Goal: Information Seeking & Learning: Find specific fact

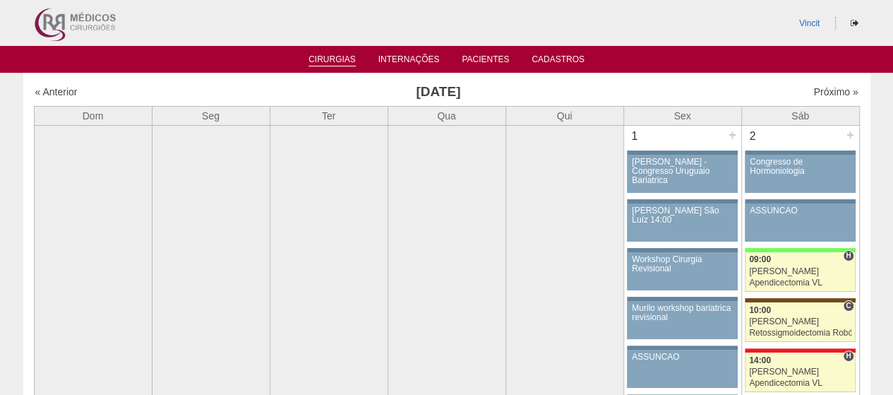
click at [328, 64] on link "Cirurgias" at bounding box center [331, 60] width 47 height 12
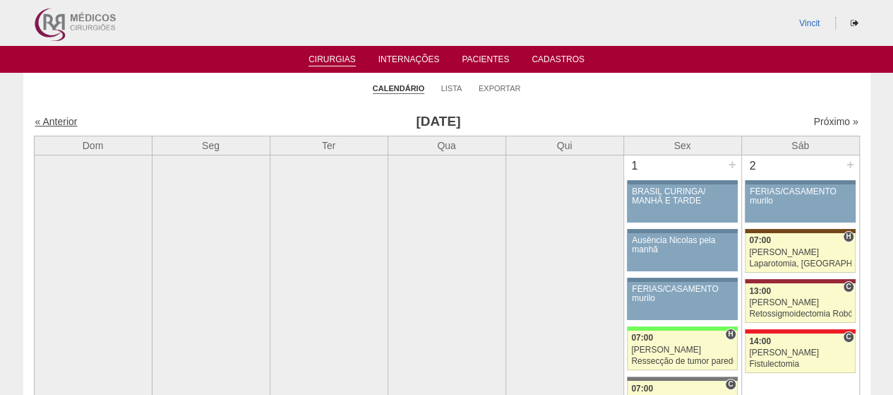
click at [59, 124] on link "« Anterior" at bounding box center [56, 121] width 42 height 11
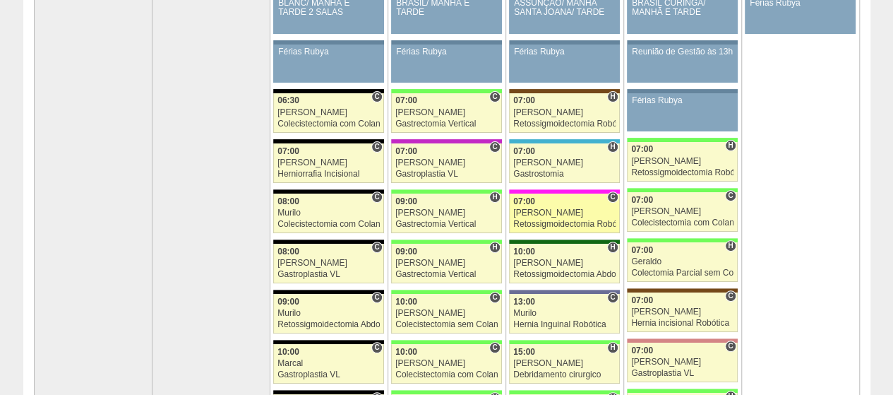
scroll to position [141, 0]
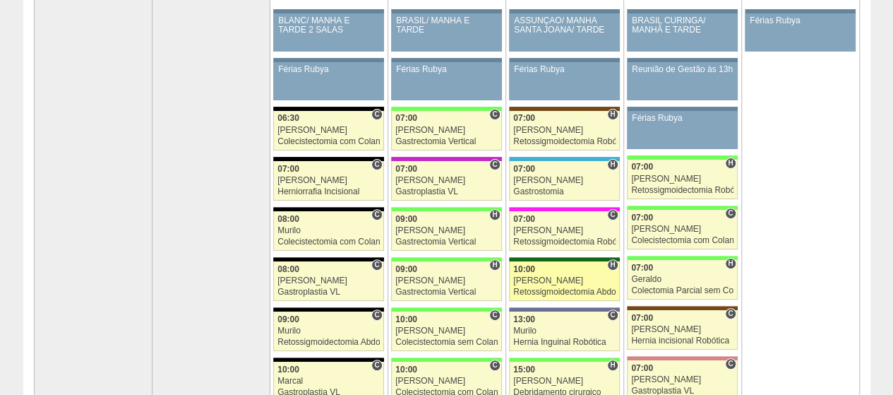
click at [548, 280] on div "[PERSON_NAME]" at bounding box center [564, 280] width 102 height 9
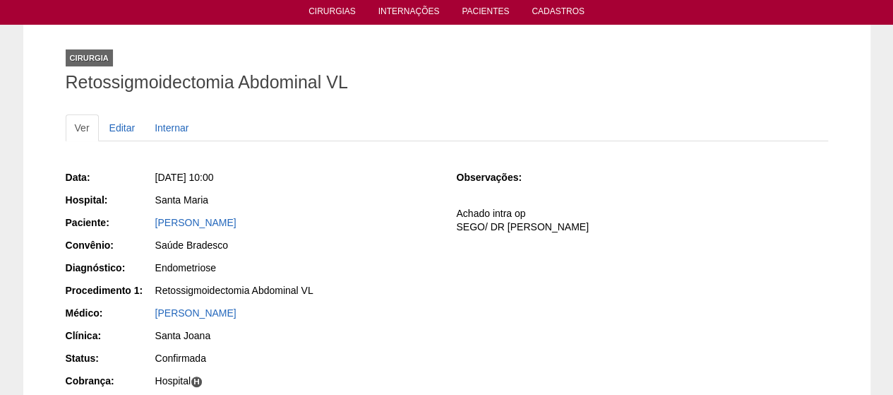
scroll to position [71, 0]
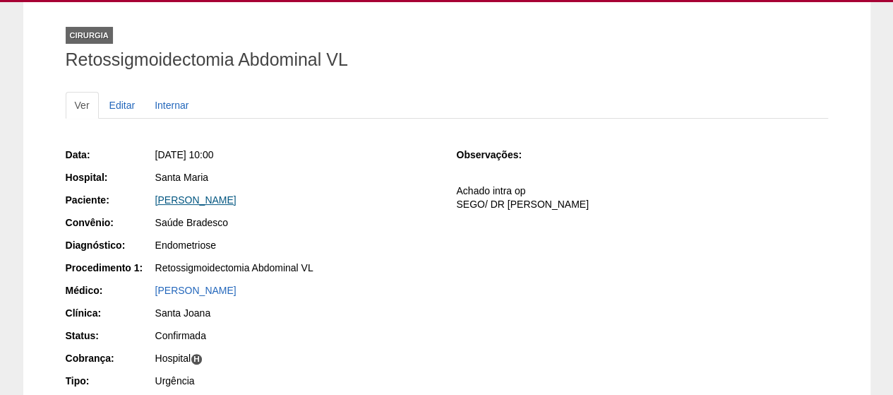
click at [236, 200] on link "Naianne Sabrina Lopes Cruz" at bounding box center [195, 199] width 81 height 11
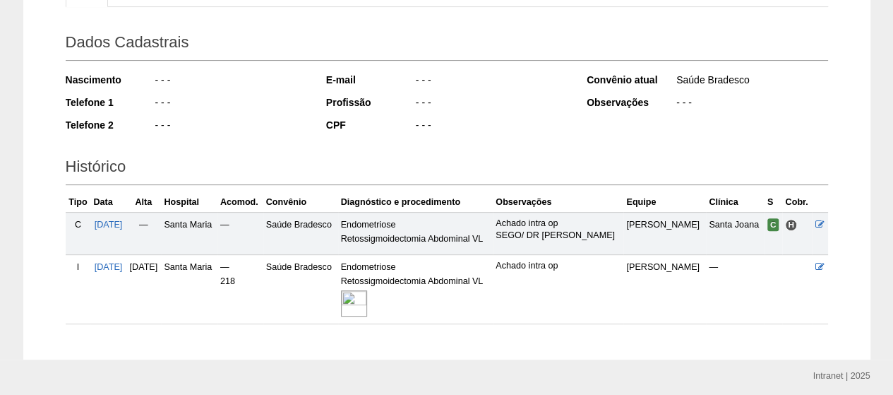
scroll to position [229, 0]
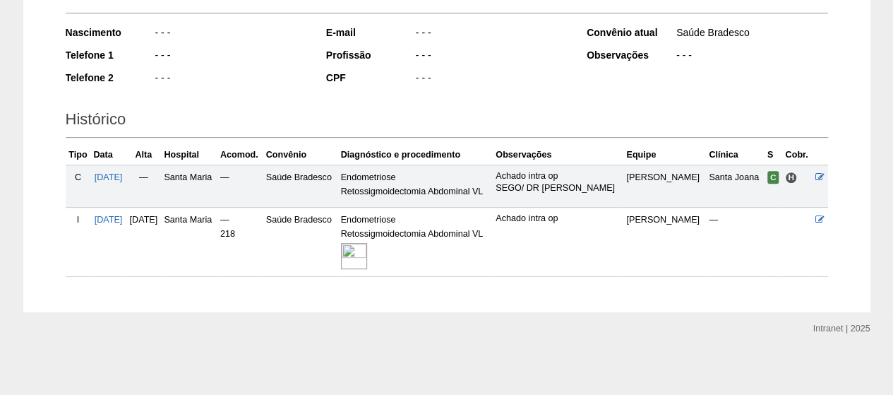
click at [366, 244] on img at bounding box center [354, 256] width 26 height 26
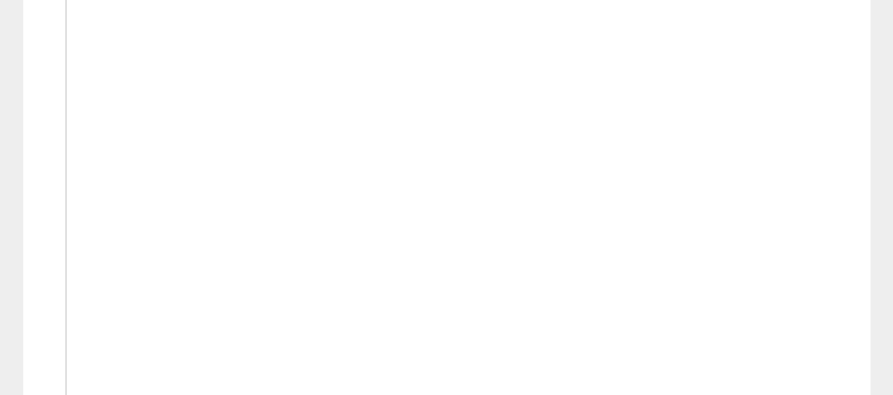
scroll to position [424, 0]
